Goal: Information Seeking & Learning: Learn about a topic

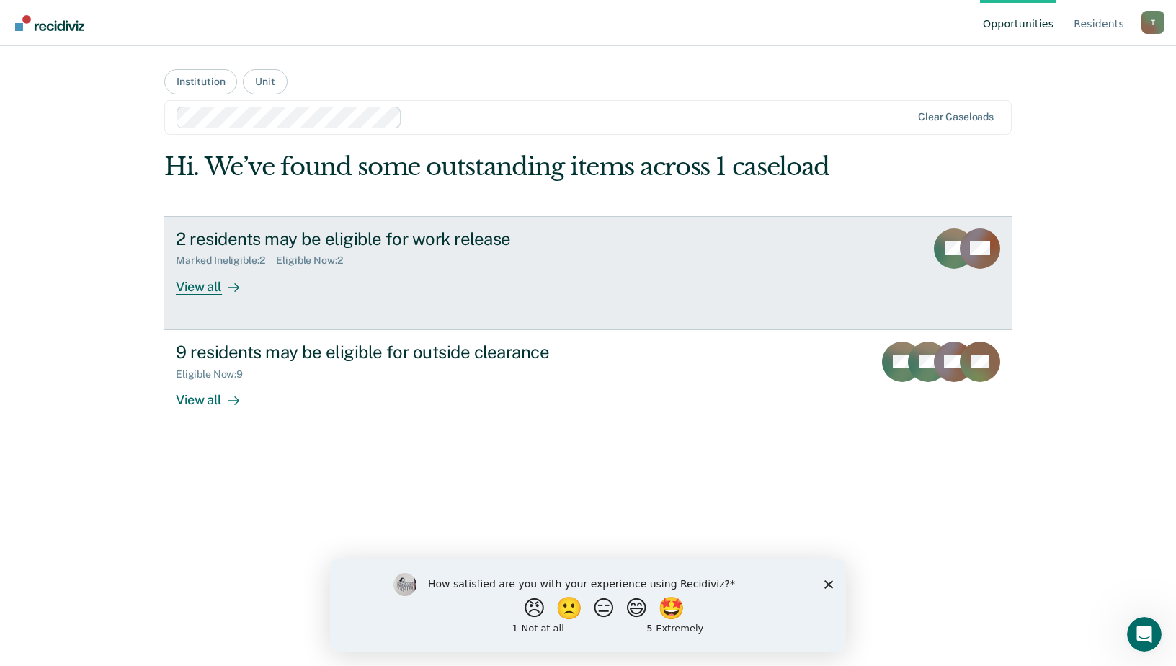
click at [200, 281] on div "View all" at bounding box center [216, 281] width 81 height 28
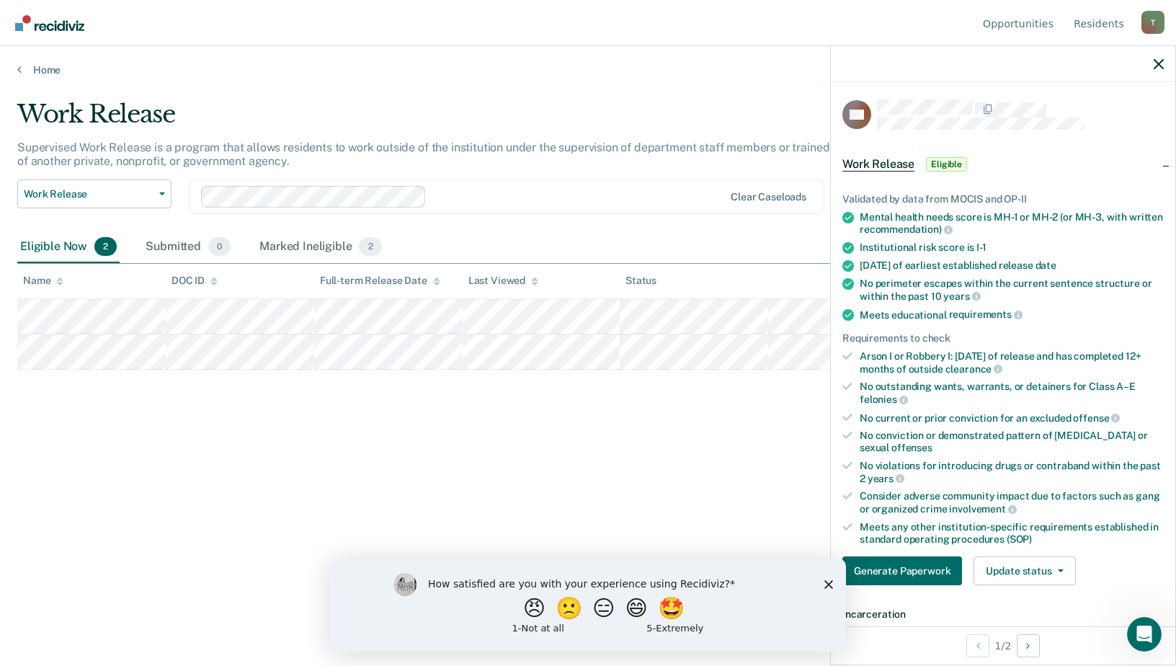
click at [951, 167] on span "Eligible" at bounding box center [946, 164] width 41 height 14
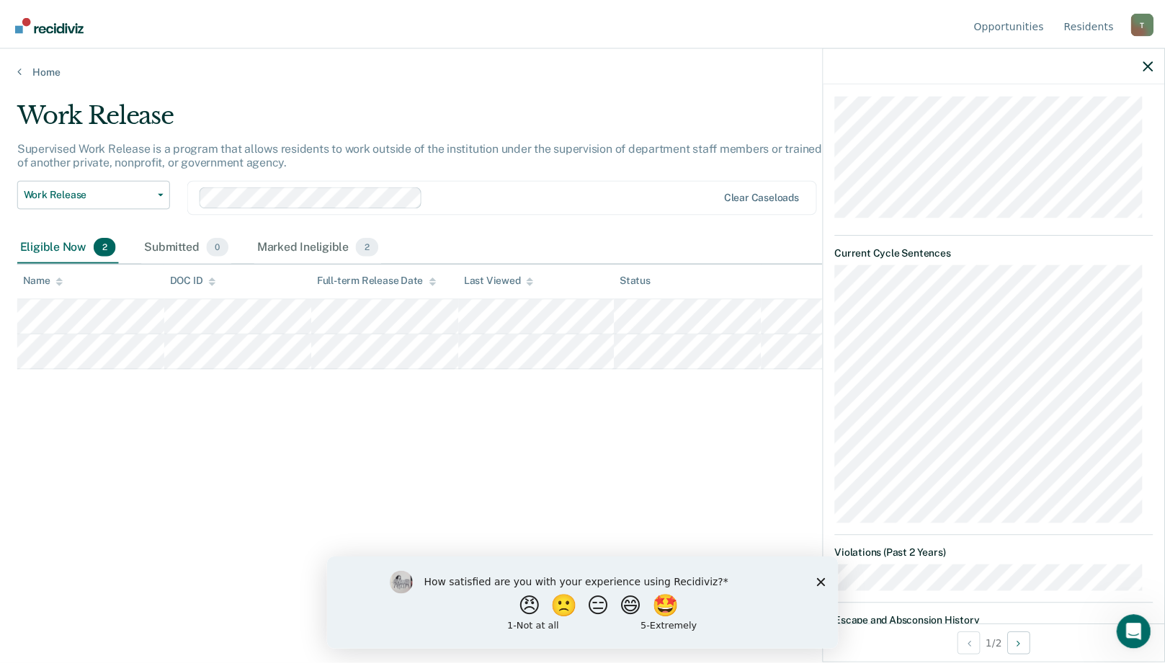
scroll to position [218, 0]
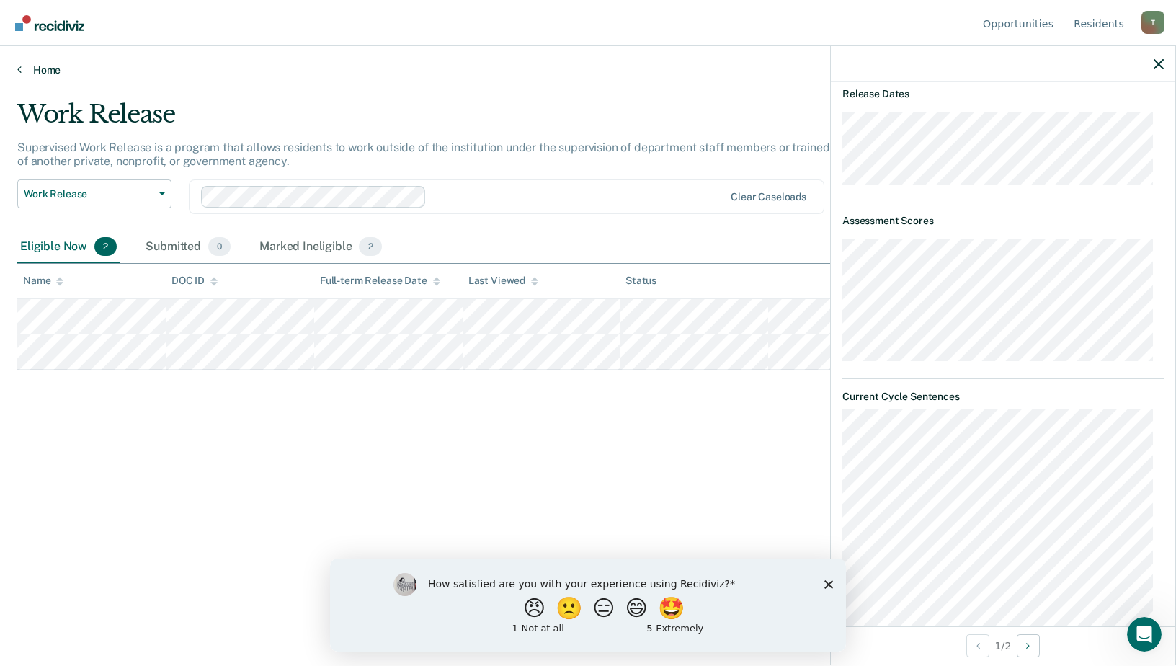
click at [19, 69] on icon at bounding box center [19, 69] width 4 height 12
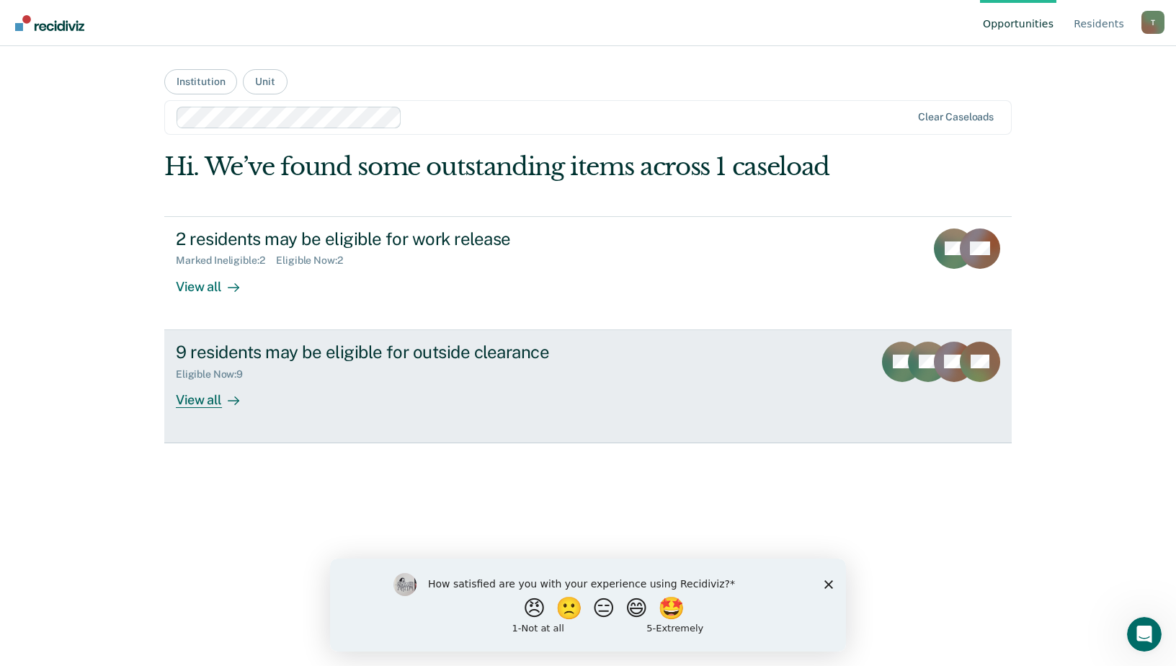
click at [333, 354] on div "9 residents may be eligible for outside clearance" at bounding box center [429, 352] width 506 height 21
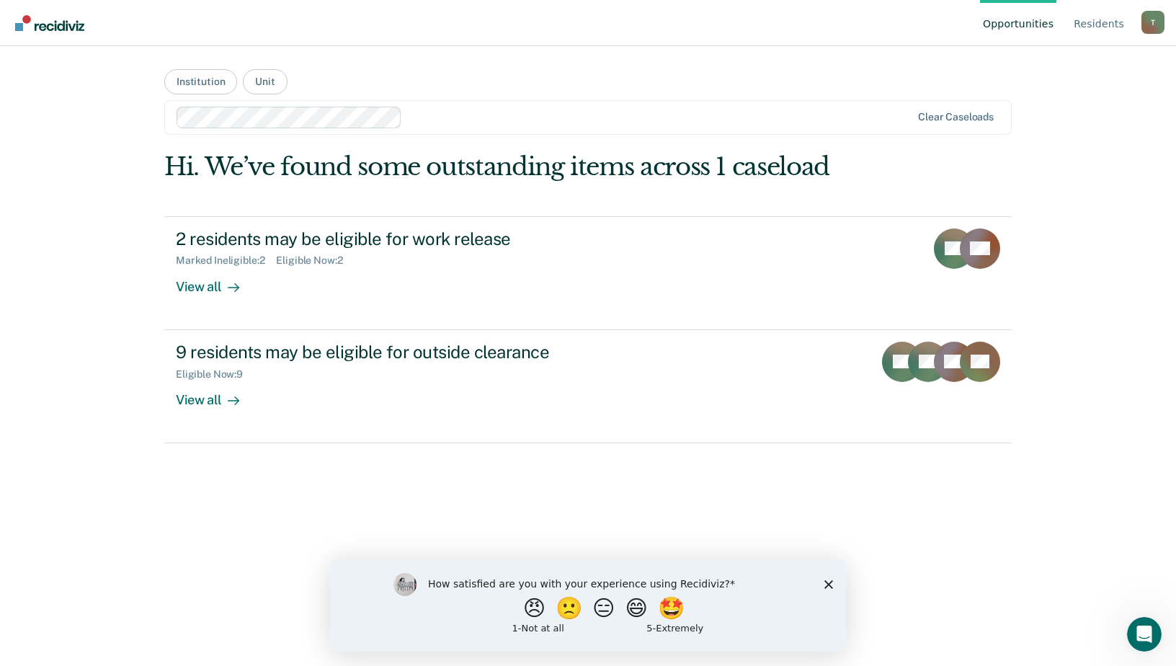
click at [435, 70] on main "Institution Unit Clear caseloads Hi. We’ve found some outstanding items across …" at bounding box center [588, 338] width 882 height 585
click at [216, 86] on button "Institution" at bounding box center [200, 81] width 73 height 25
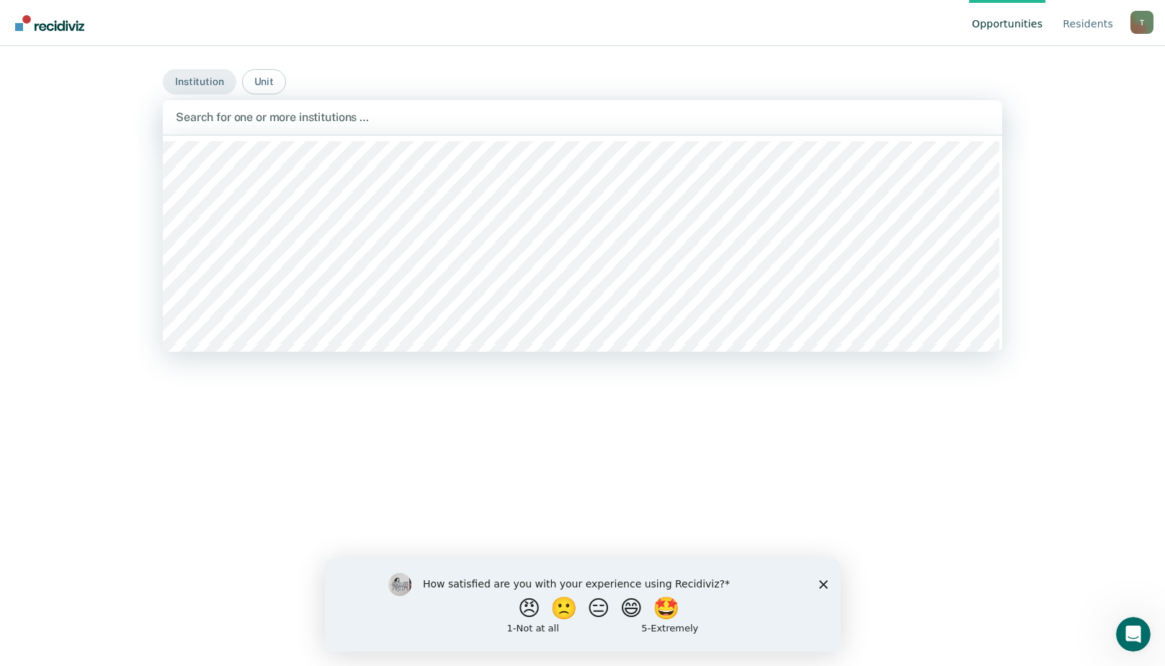
click at [233, 120] on div at bounding box center [583, 117] width 814 height 17
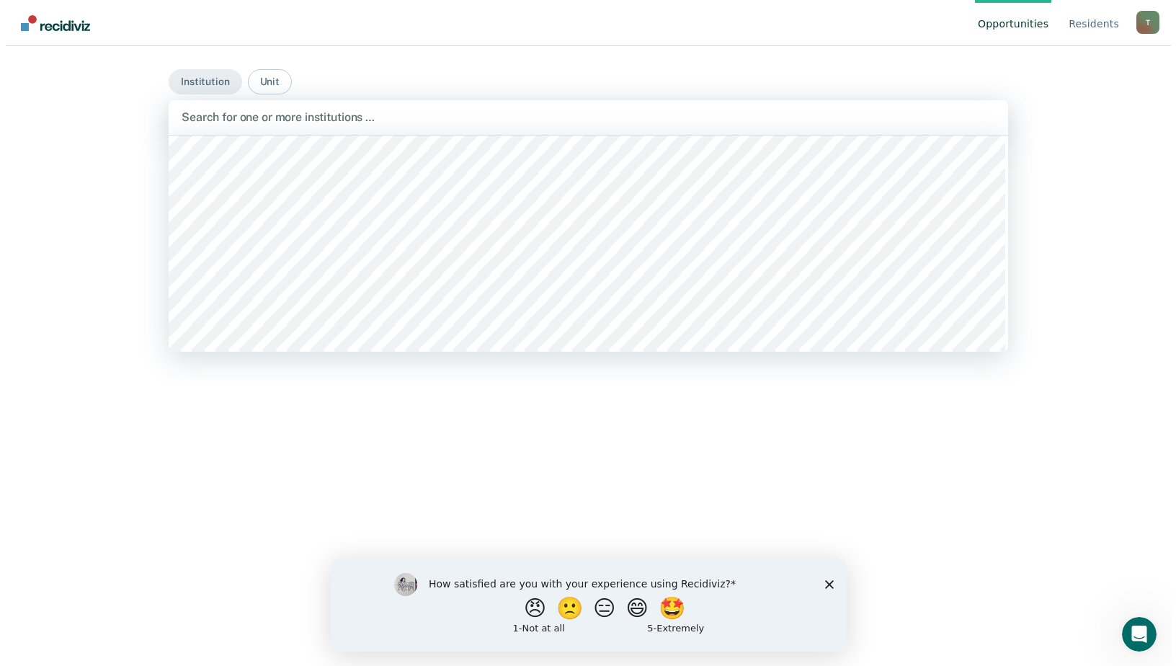
scroll to position [1153, 0]
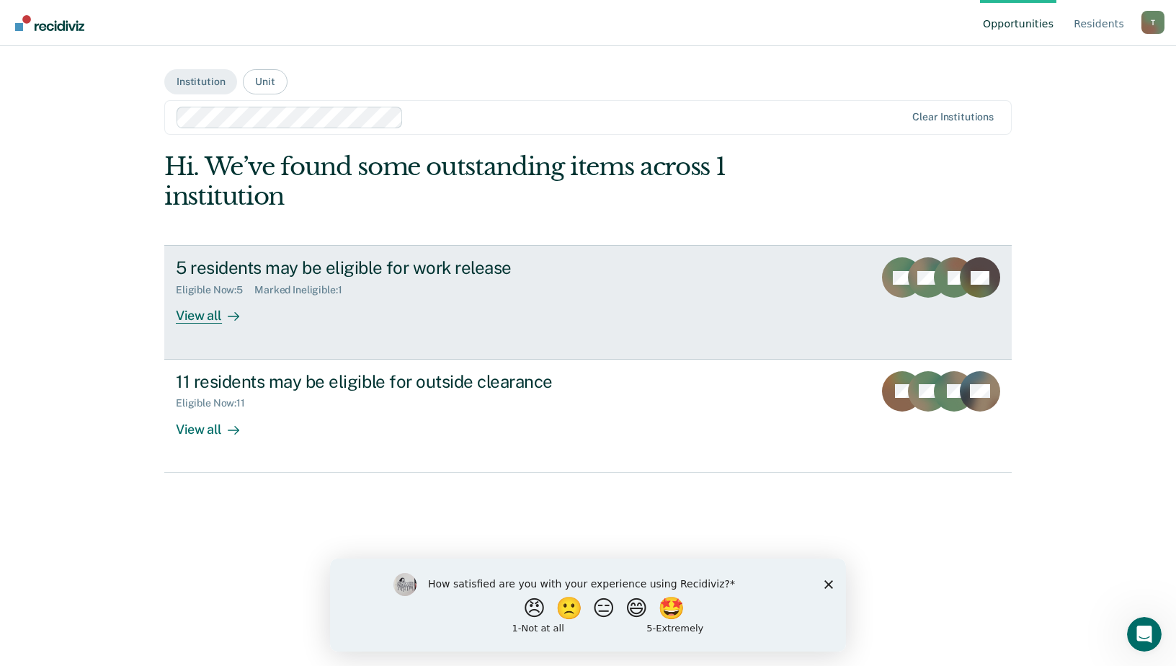
click at [264, 317] on div "5 residents may be eligible for work release Eligible Now : 5 Marked Ineligible…" at bounding box center [446, 290] width 541 height 66
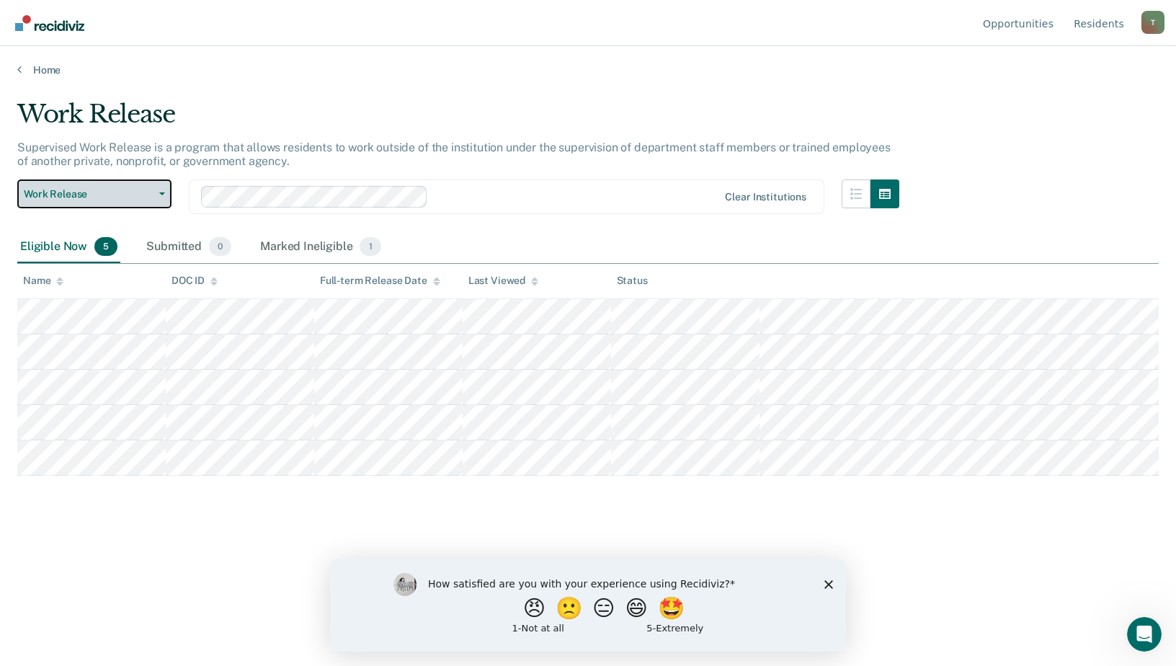
click at [165, 197] on button "Work Release" at bounding box center [94, 193] width 154 height 29
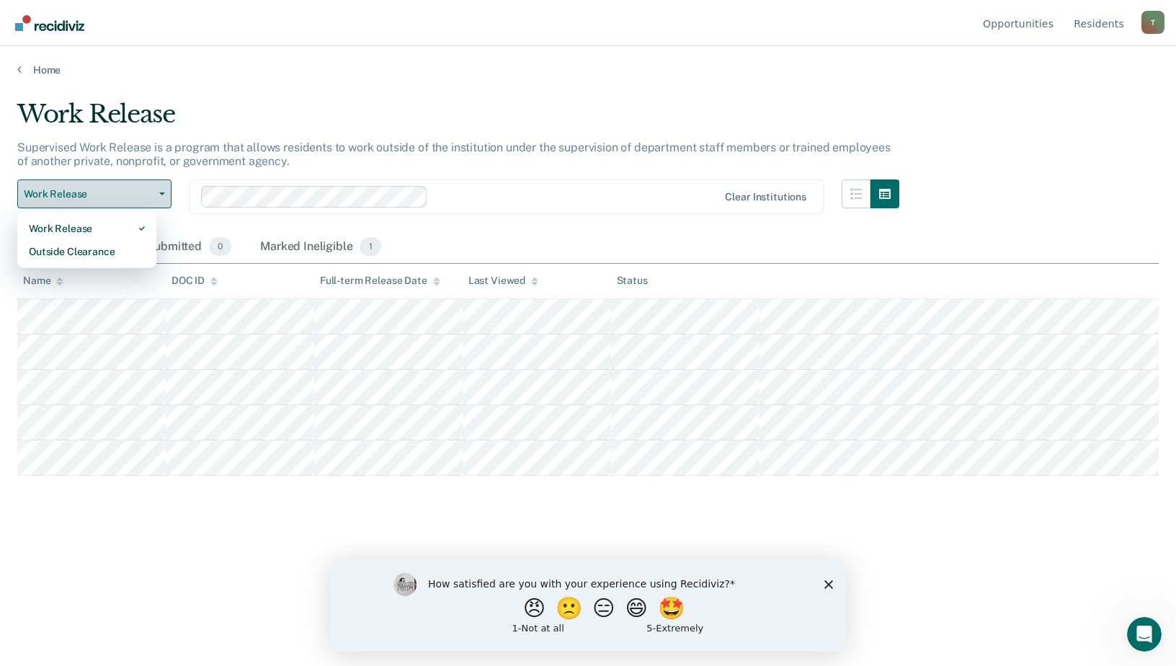
click at [165, 197] on button "Work Release" at bounding box center [94, 193] width 154 height 29
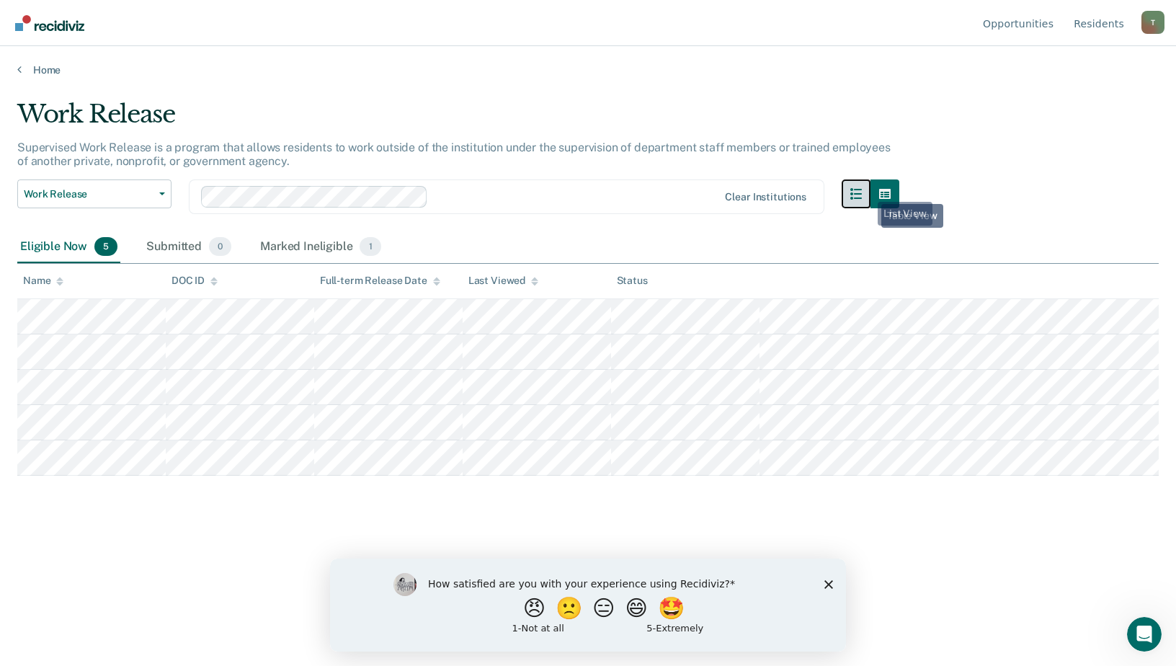
click at [863, 191] on button "button" at bounding box center [856, 193] width 29 height 29
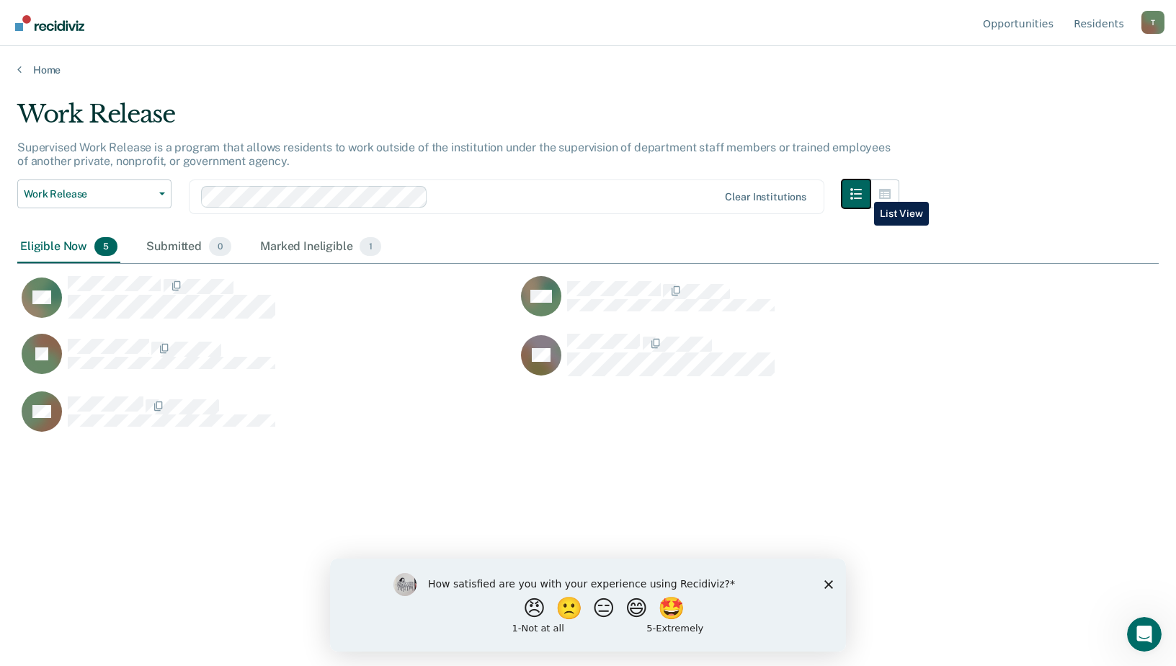
scroll to position [448, 1131]
click at [883, 194] on icon "button" at bounding box center [885, 194] width 12 height 12
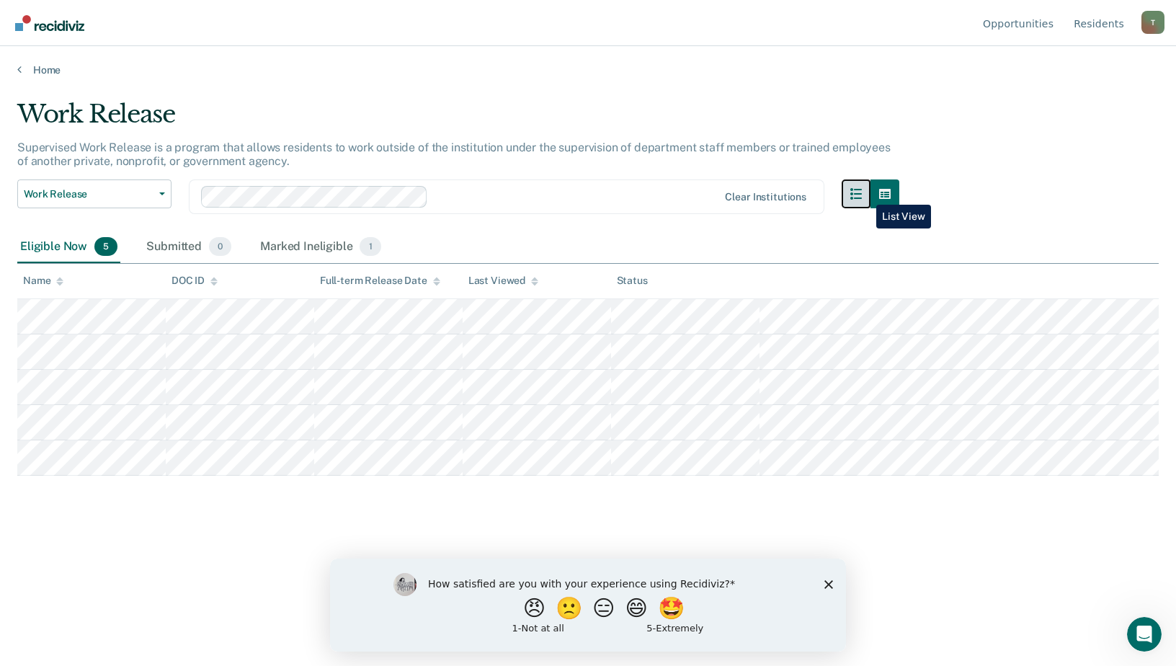
click at [866, 194] on button "button" at bounding box center [856, 193] width 29 height 29
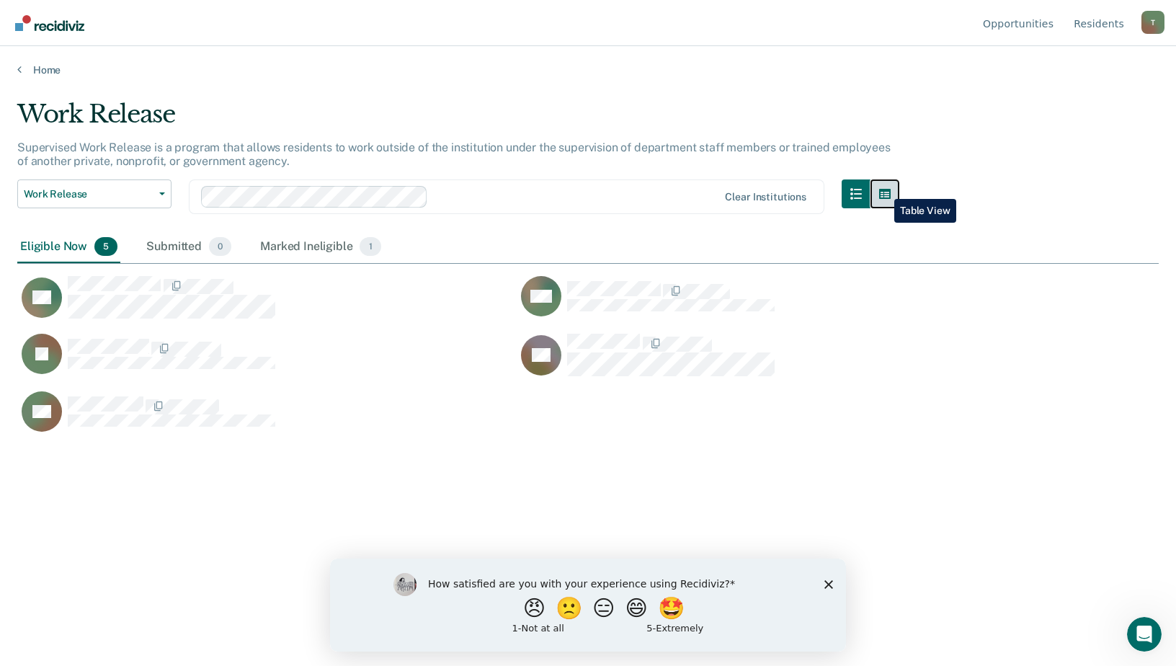
click at [884, 188] on icon "button" at bounding box center [885, 194] width 12 height 12
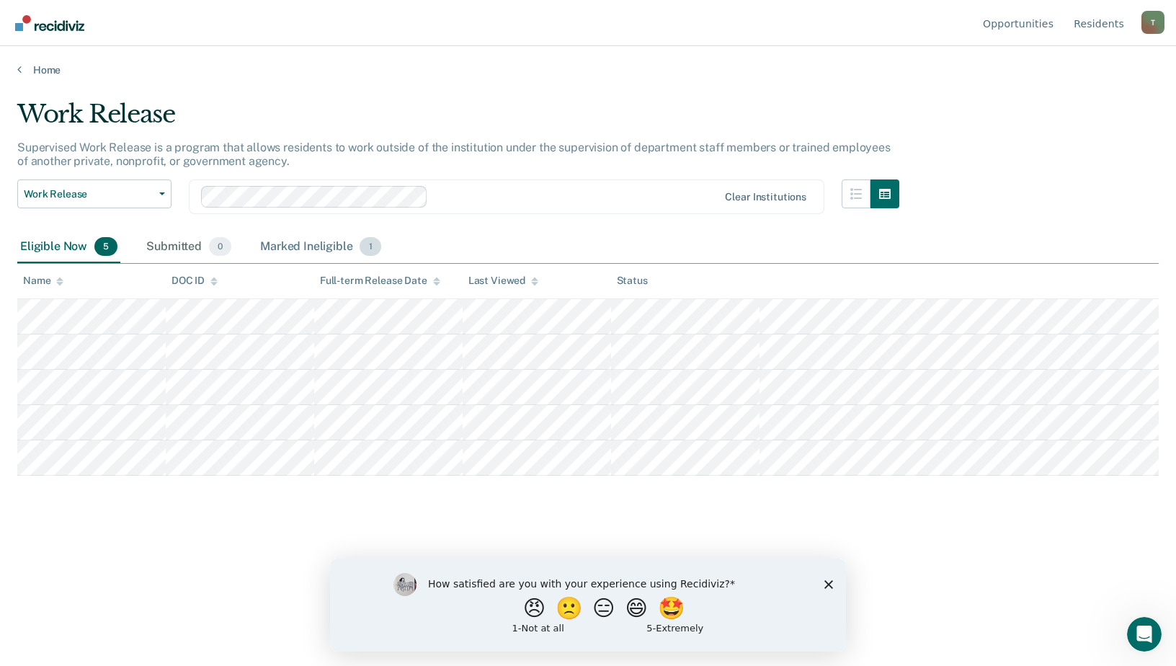
click at [355, 252] on div "Marked Ineligible 1" at bounding box center [320, 247] width 127 height 32
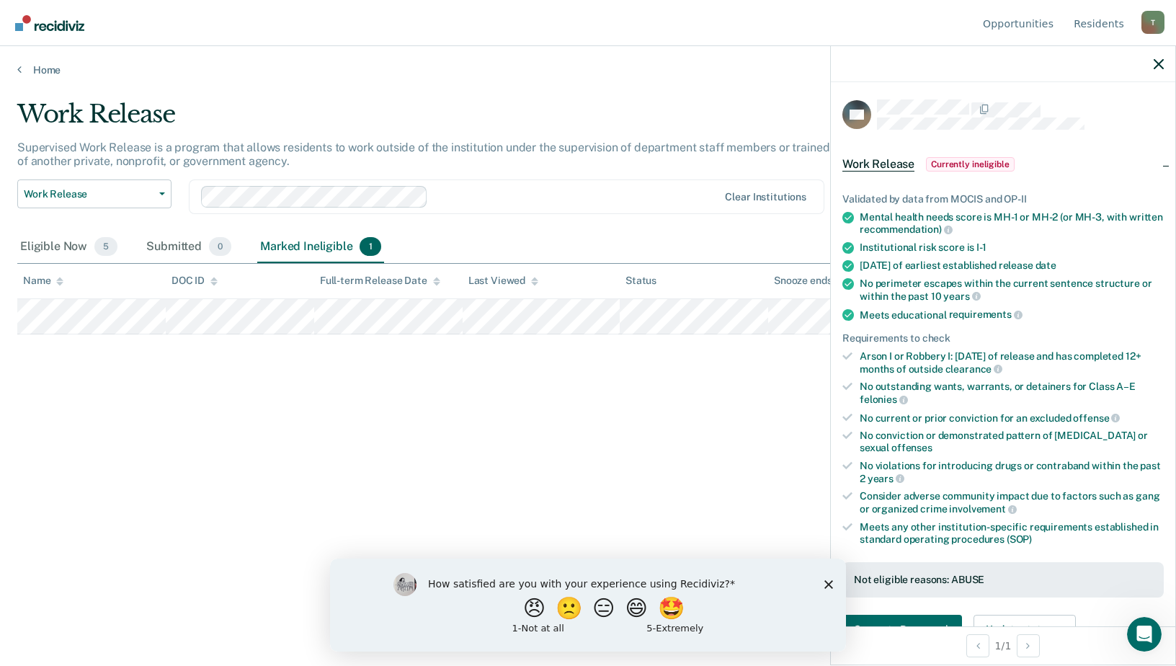
click at [978, 157] on span "Currently ineligible" at bounding box center [970, 164] width 89 height 14
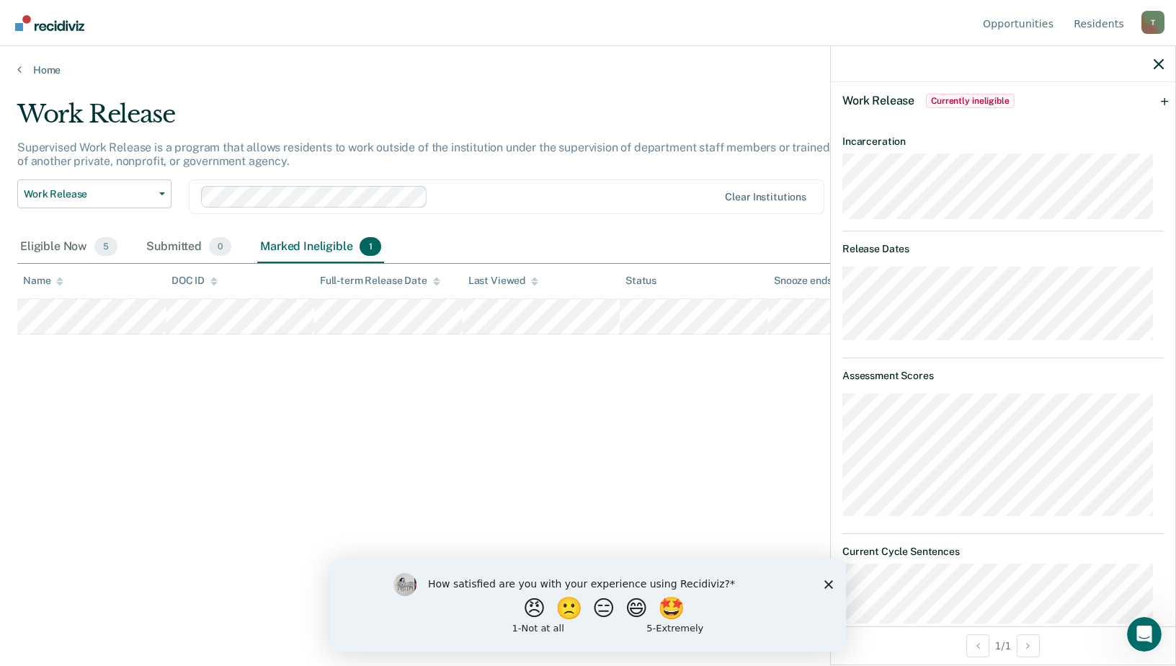
scroll to position [0, 0]
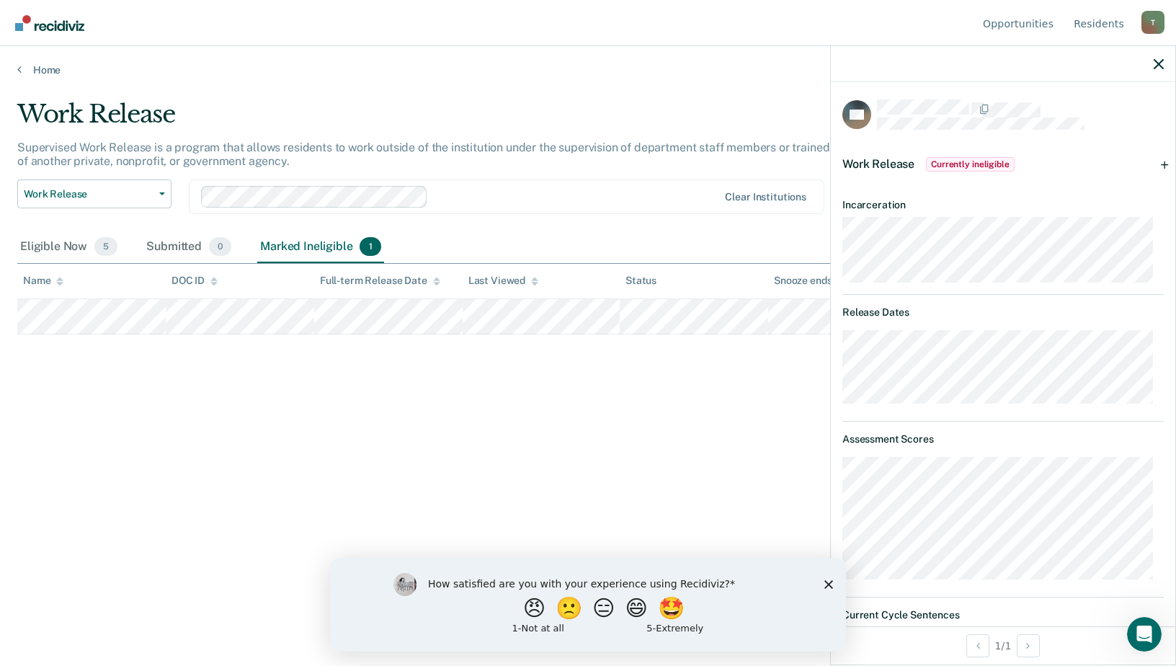
click at [902, 172] on div "Work Release Currently ineligible" at bounding box center [930, 164] width 175 height 23
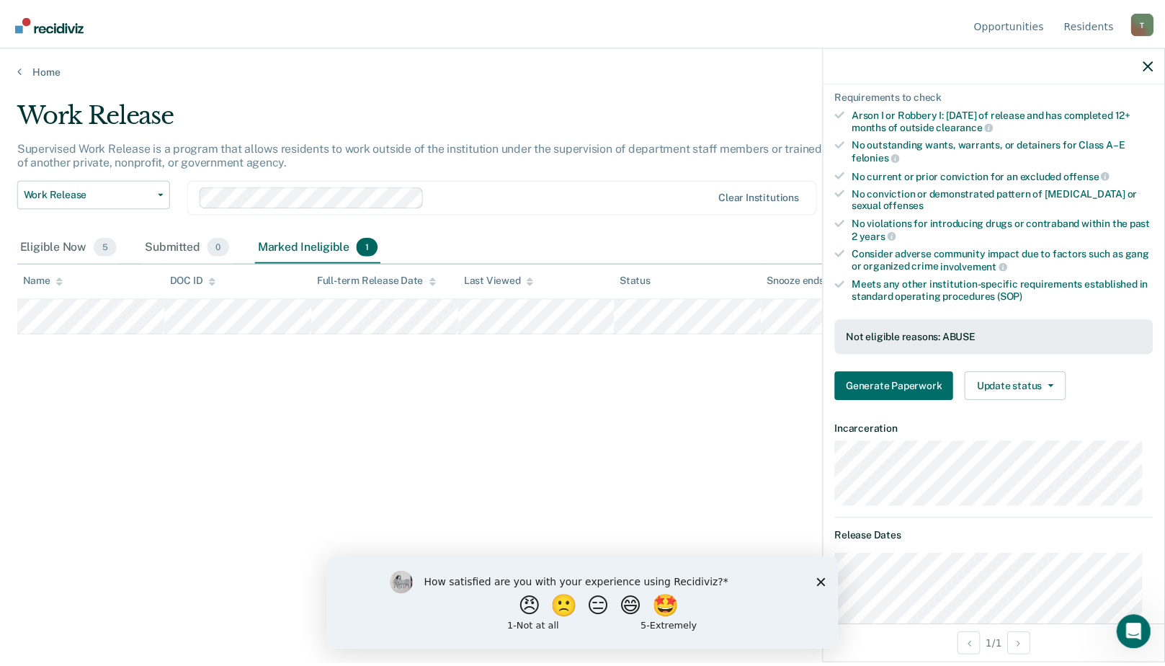
scroll to position [99, 0]
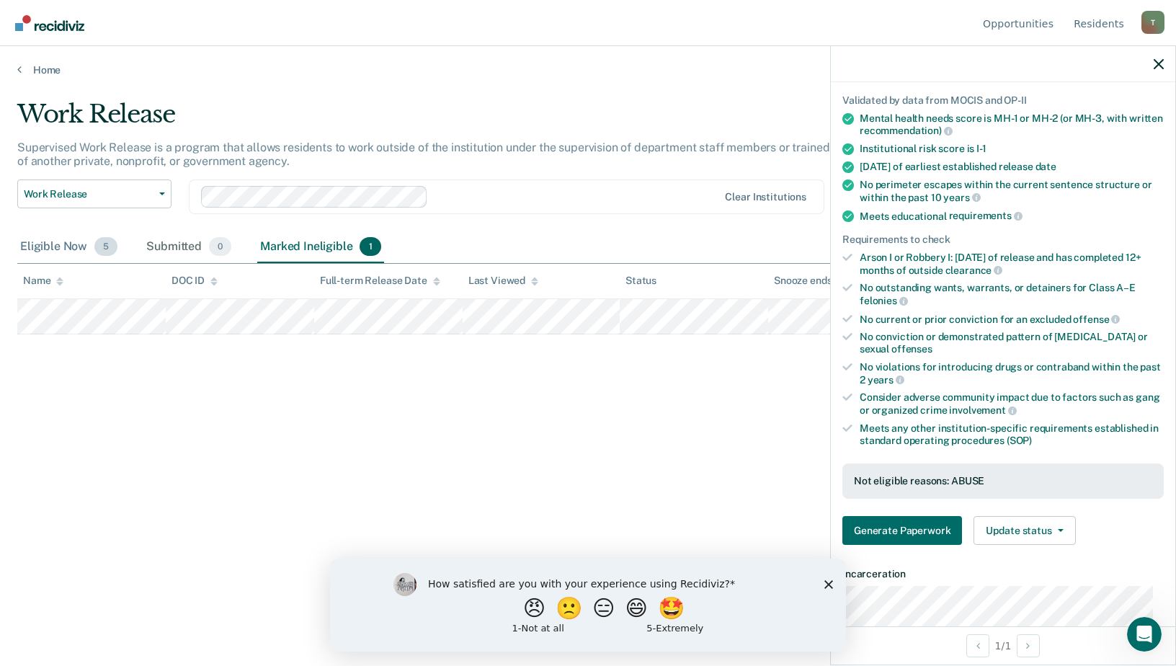
click at [74, 245] on div "Eligible Now 5" at bounding box center [68, 247] width 103 height 32
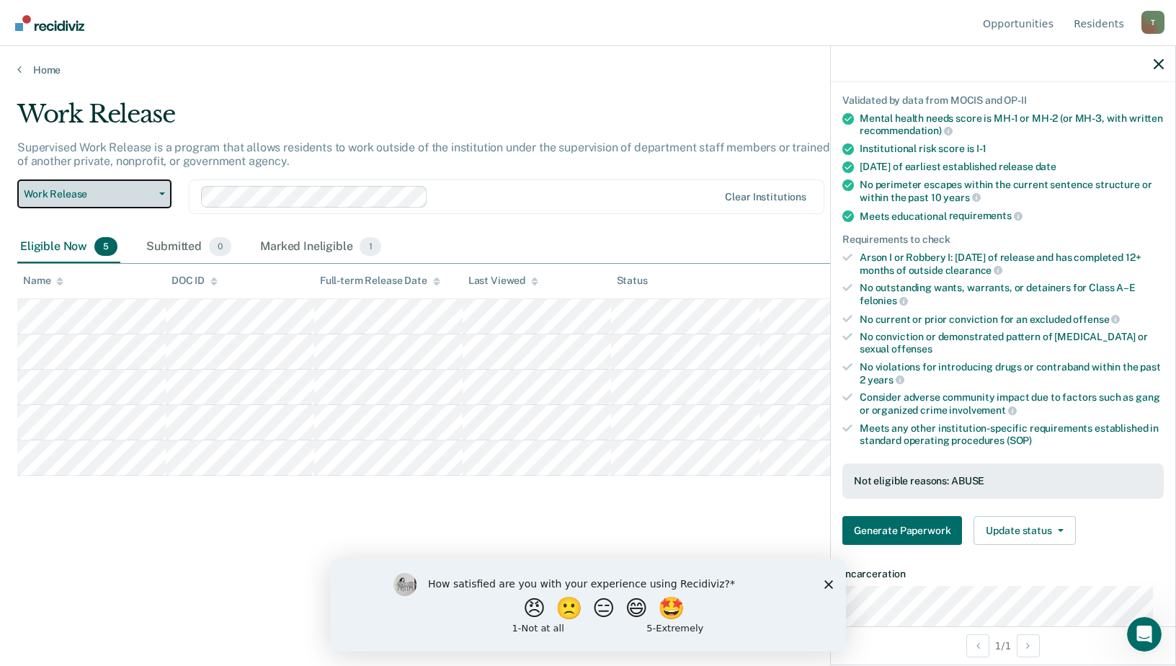
click at [159, 197] on button "Work Release" at bounding box center [94, 193] width 154 height 29
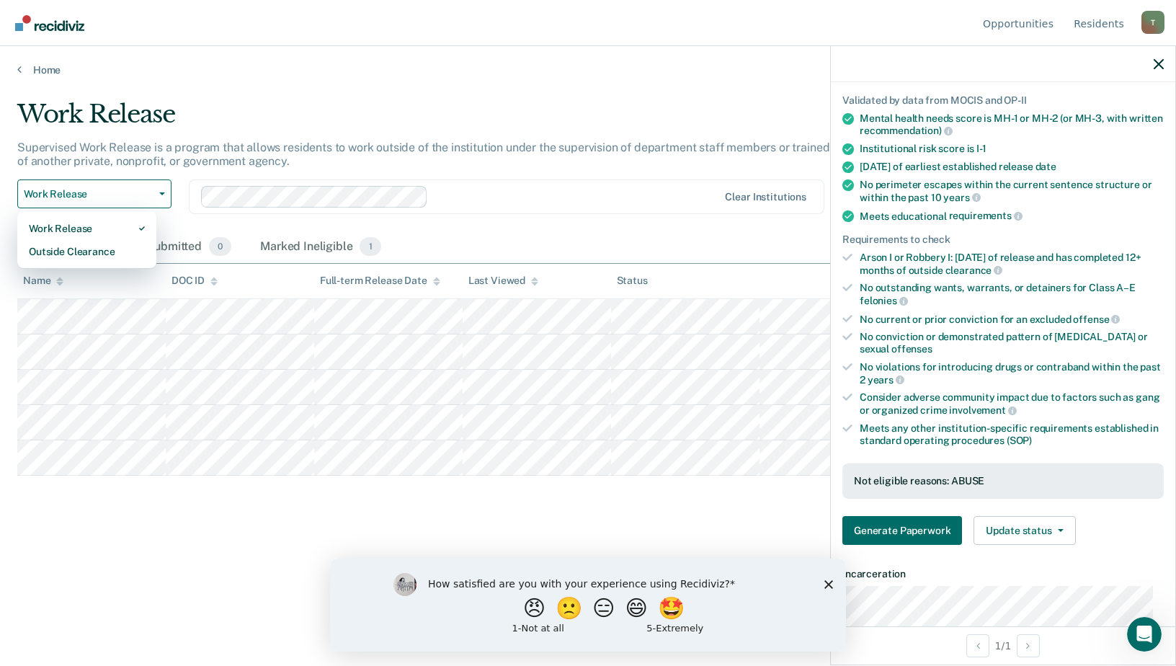
click at [270, 146] on p "Supervised Work Release is a program that allows residents to work outside of t…" at bounding box center [454, 154] width 874 height 27
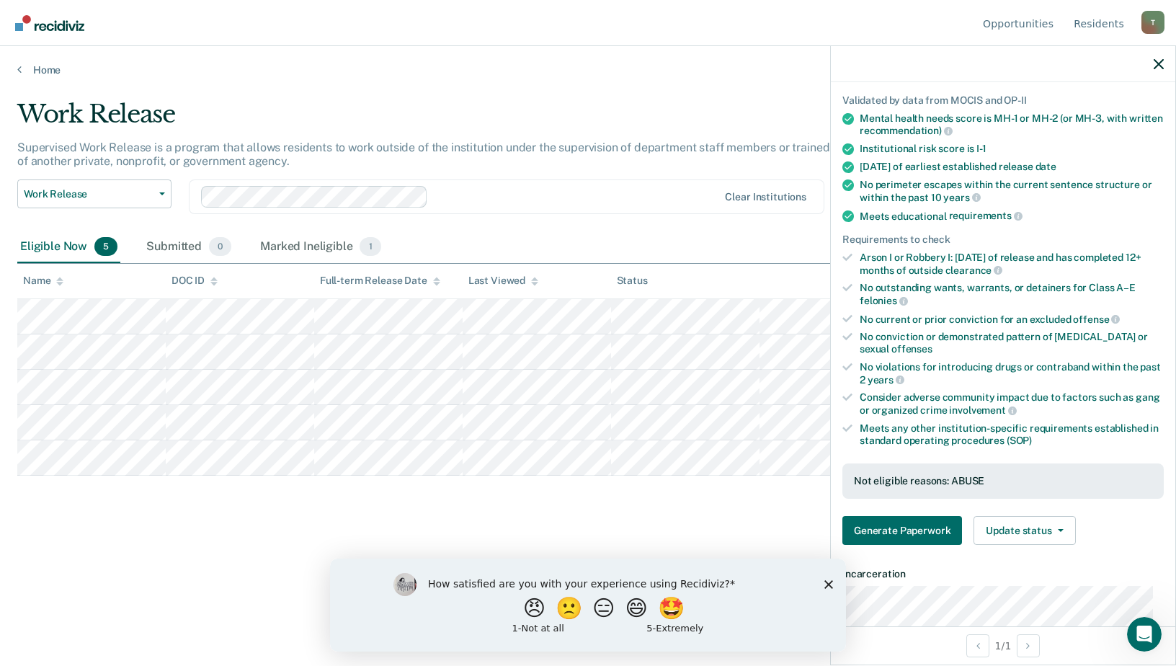
click at [513, 212] on div "Clear institutions" at bounding box center [507, 196] width 636 height 35
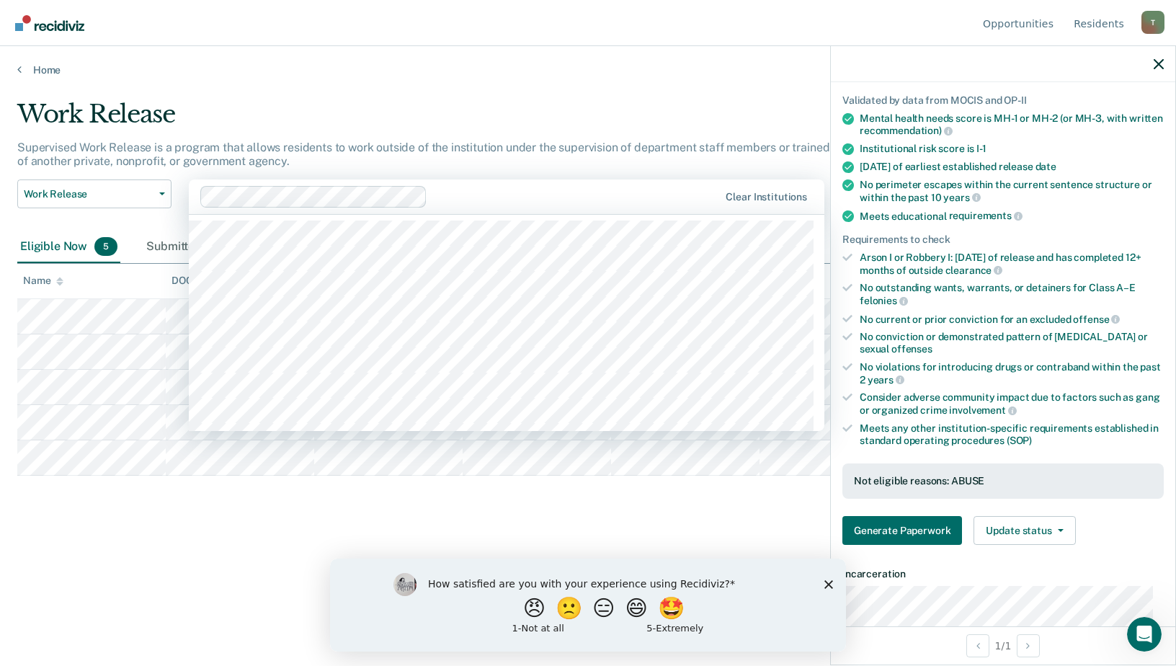
click at [574, 55] on div "Home" at bounding box center [588, 61] width 1176 height 30
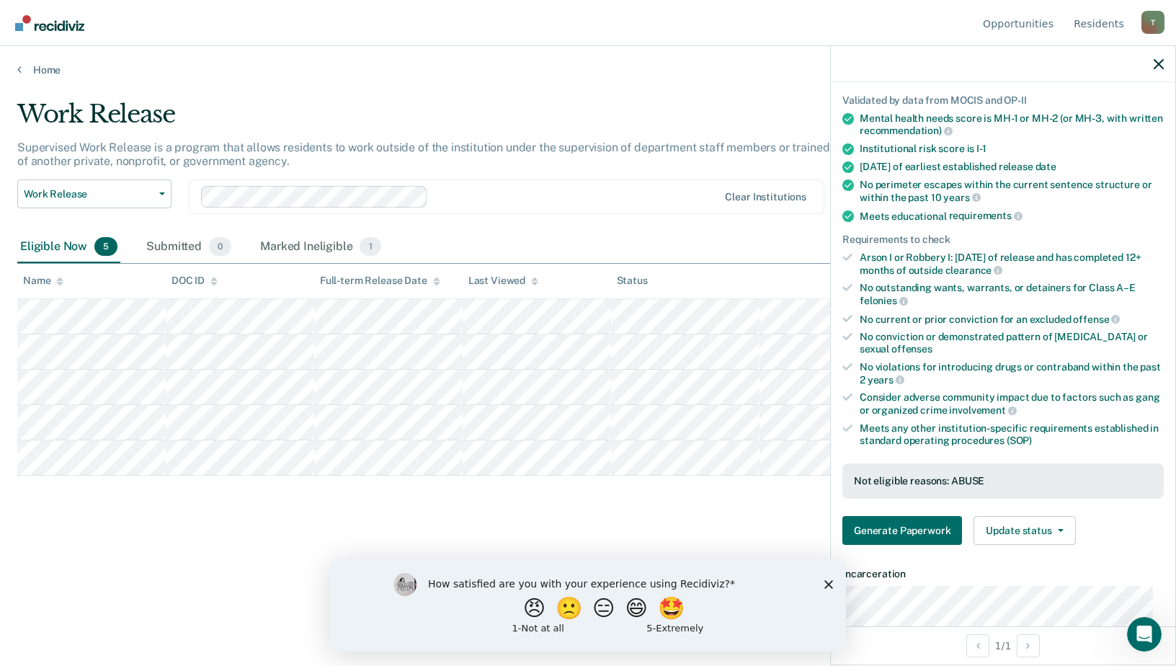
click at [37, 78] on main "Work Release Supervised Work Release is a program that allows residents to work…" at bounding box center [588, 368] width 1176 height 585
click at [36, 70] on link "Home" at bounding box center [588, 69] width 1142 height 13
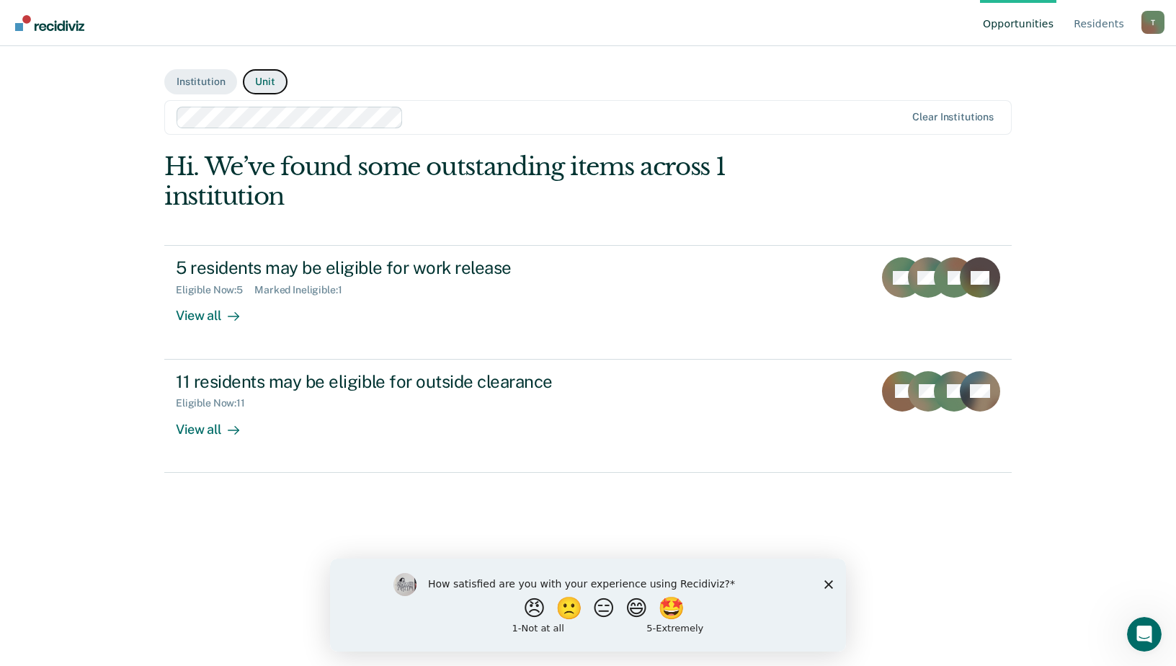
click at [261, 86] on button "Unit" at bounding box center [265, 81] width 44 height 25
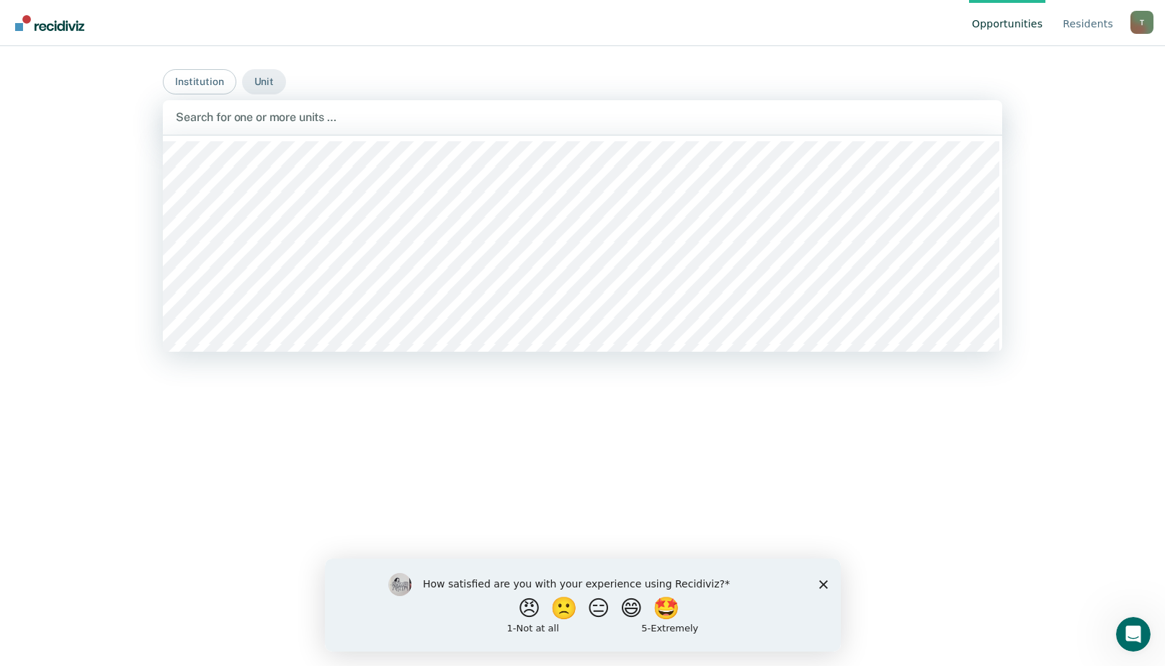
click at [270, 119] on div at bounding box center [583, 117] width 814 height 17
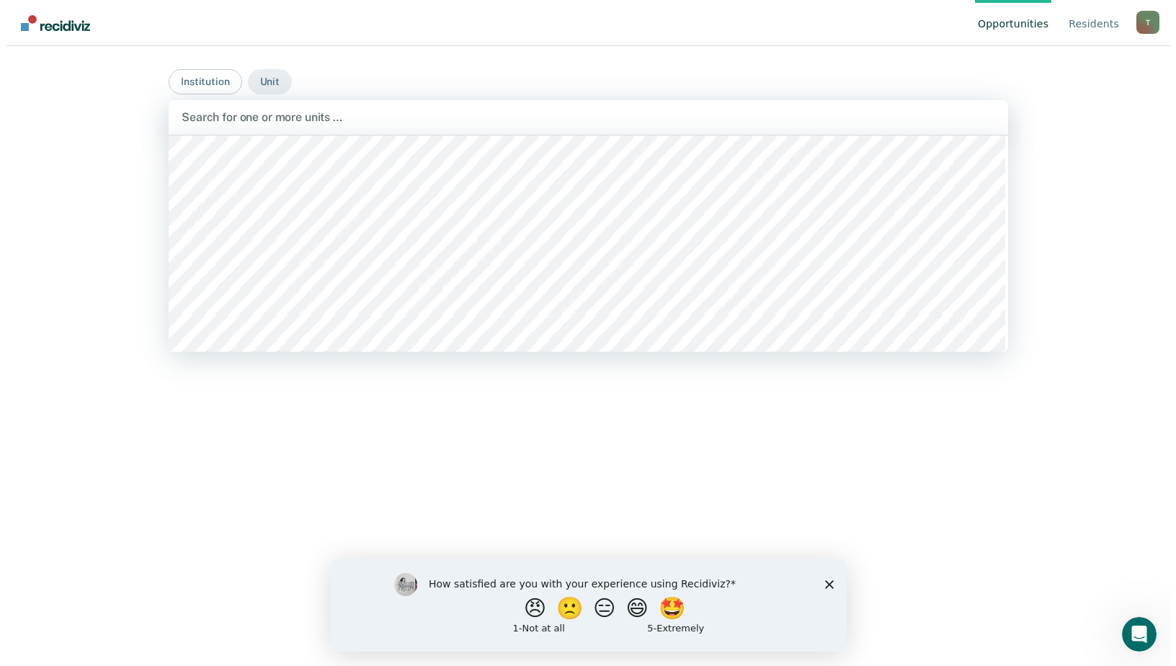
scroll to position [1225, 0]
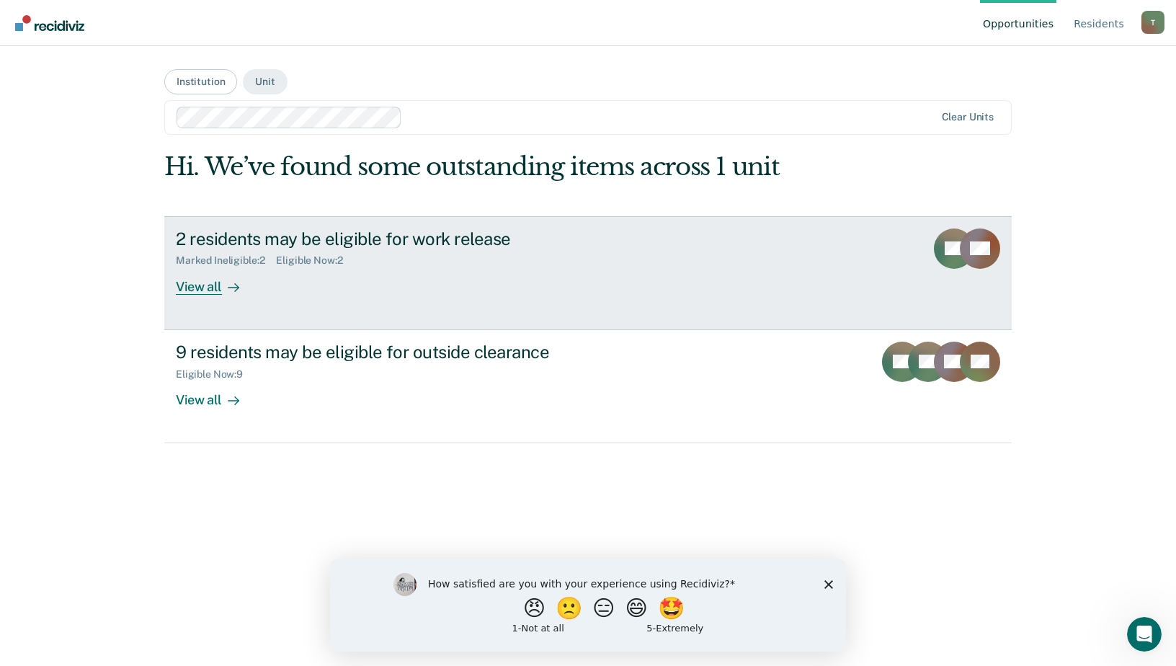
click at [309, 262] on div "Eligible Now : 2" at bounding box center [315, 260] width 78 height 12
